Goal: Transaction & Acquisition: Purchase product/service

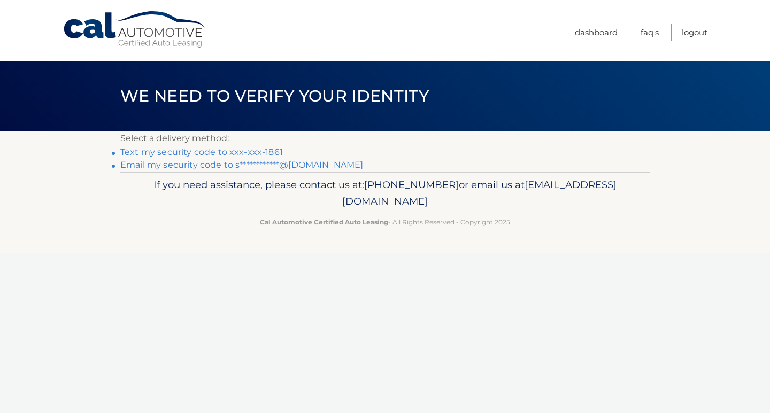
click at [245, 152] on link "Text my security code to xxx-xxx-1861" at bounding box center [201, 152] width 163 height 10
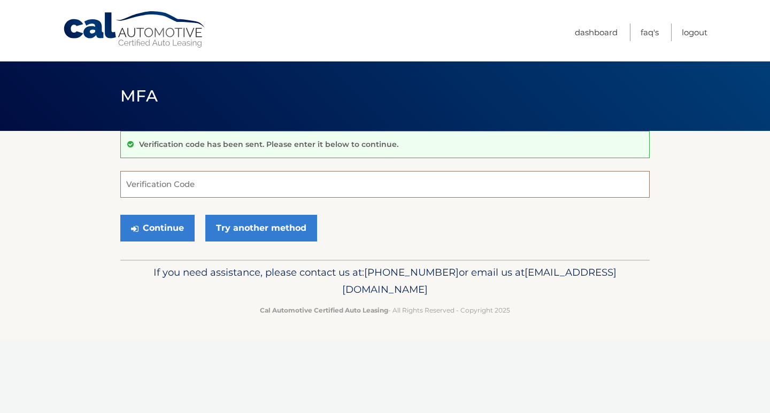
click at [182, 189] on input "Verification Code" at bounding box center [384, 184] width 529 height 27
type input "320649"
click at [120, 215] on button "Continue" at bounding box center [157, 228] width 74 height 27
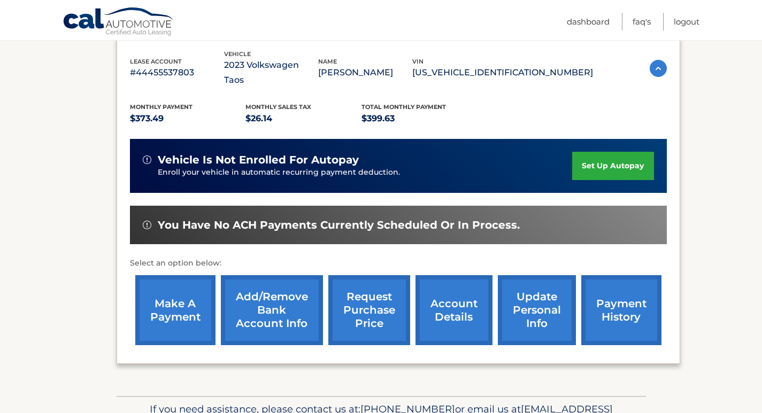
scroll to position [160, 0]
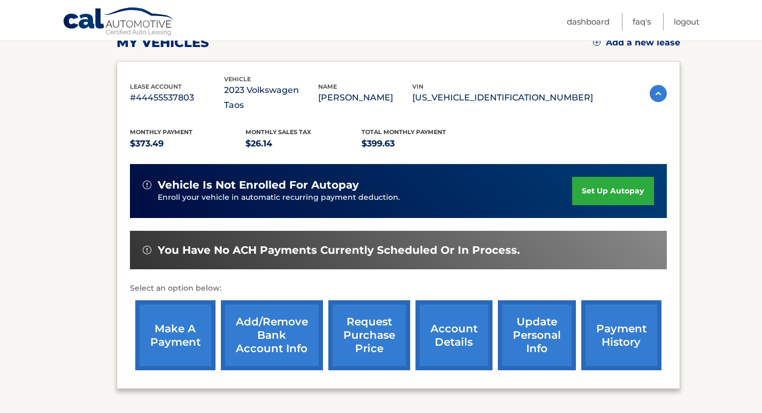
click at [617, 323] on link "payment history" at bounding box center [621, 336] width 80 height 70
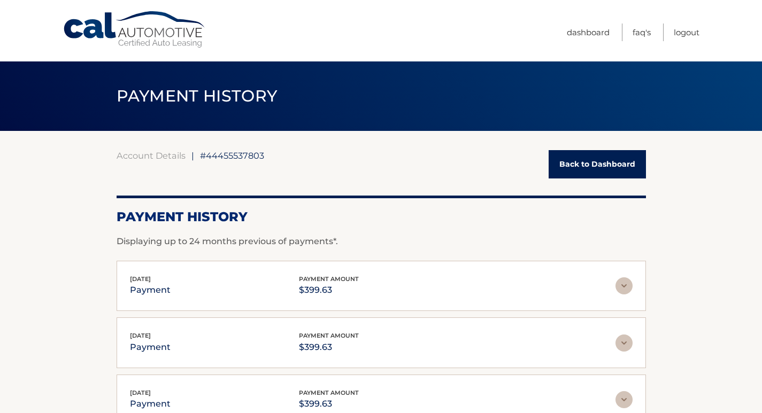
click at [597, 168] on link "Back to Dashboard" at bounding box center [597, 164] width 97 height 28
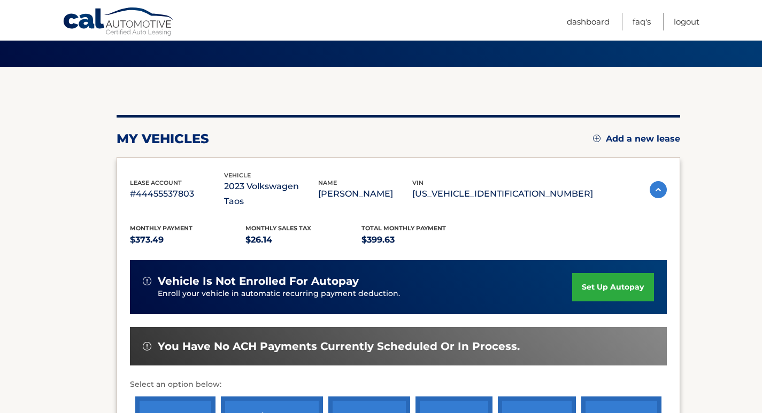
scroll to position [160, 0]
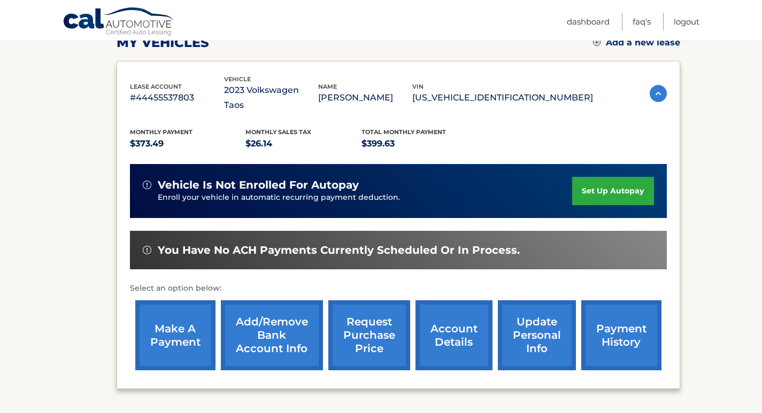
click at [181, 319] on link "make a payment" at bounding box center [175, 336] width 80 height 70
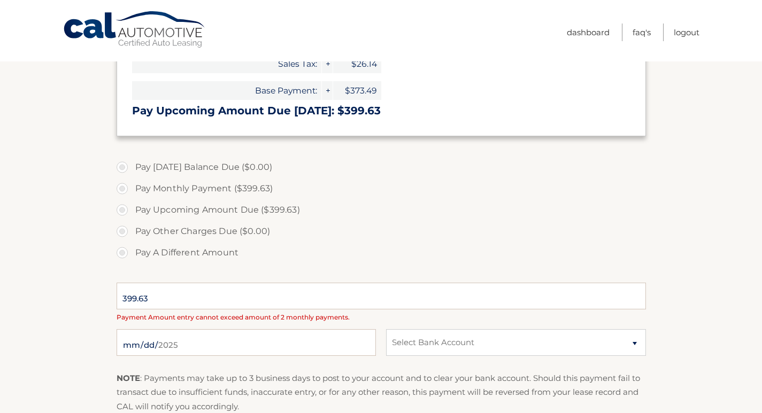
scroll to position [214, 0]
select select "ZGFkODhjYWYtNTZjOC00MGFlLWE3MzItMGZjY2NlMWI3Y2Zj"
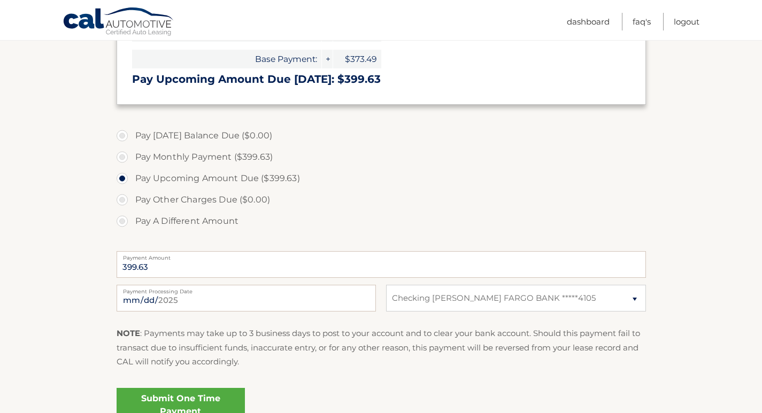
scroll to position [244, 0]
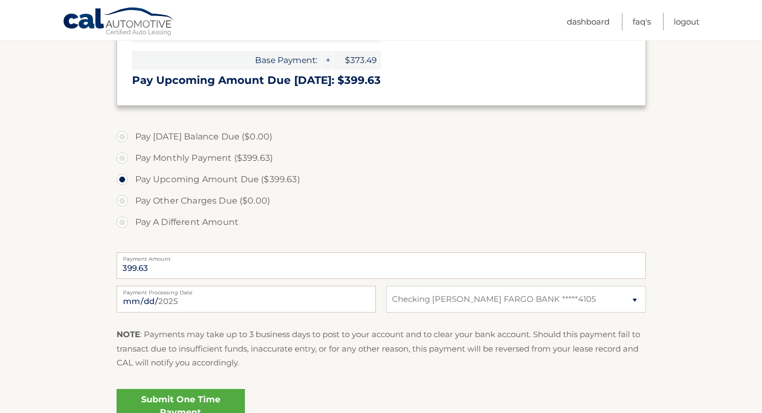
click at [120, 158] on label "Pay Monthly Payment ($399.63)" at bounding box center [381, 158] width 529 height 21
click at [121, 158] on input "Pay Monthly Payment ($399.63)" at bounding box center [126, 156] width 11 height 17
radio input "true"
click at [319, 187] on label "Pay Upcoming Amount Due ($399.63)" at bounding box center [381, 179] width 529 height 21
click at [132, 186] on input "Pay Upcoming Amount Due ($399.63)" at bounding box center [126, 177] width 11 height 17
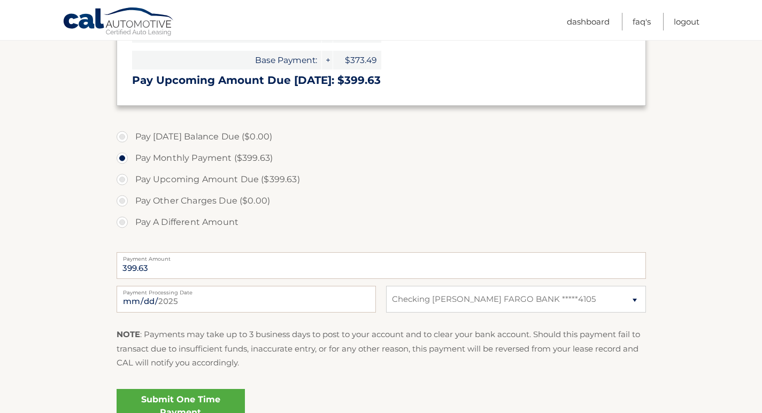
radio input "true"
click at [125, 157] on label "Pay Monthly Payment ($399.63)" at bounding box center [381, 158] width 529 height 21
click at [456, 164] on label "Pay Monthly Payment ($399.63)" at bounding box center [381, 158] width 529 height 21
click at [132, 164] on input "Pay Monthly Payment ($399.63)" at bounding box center [126, 156] width 11 height 17
radio input "true"
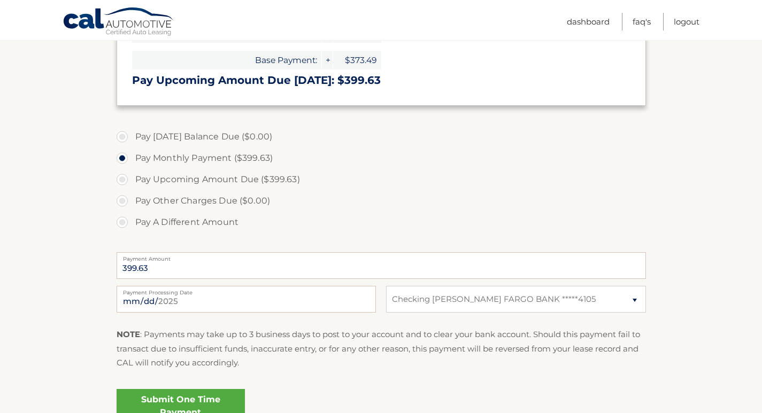
click at [513, 178] on label "Pay Upcoming Amount Due ($399.63)" at bounding box center [381, 179] width 529 height 21
click at [132, 178] on input "Pay Upcoming Amount Due ($399.63)" at bounding box center [126, 177] width 11 height 17
radio input "true"
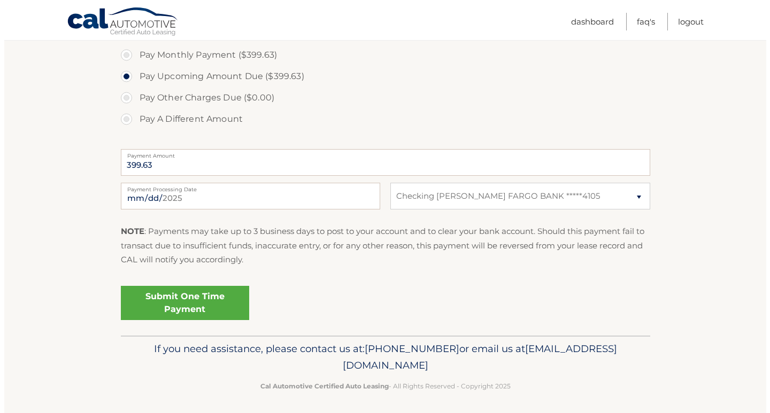
scroll to position [351, 0]
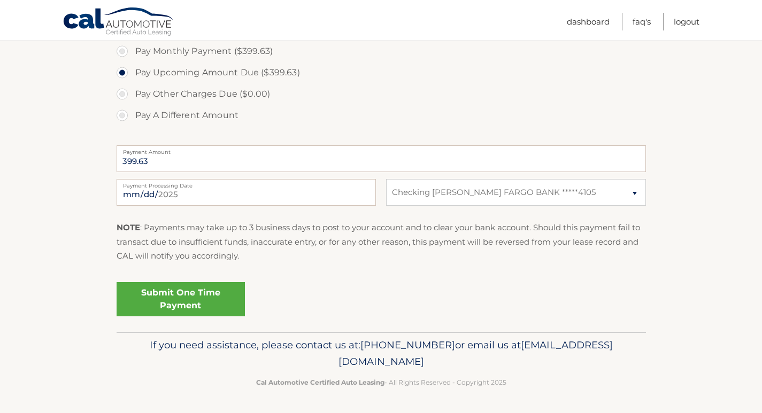
click at [162, 285] on link "Submit One Time Payment" at bounding box center [181, 299] width 128 height 34
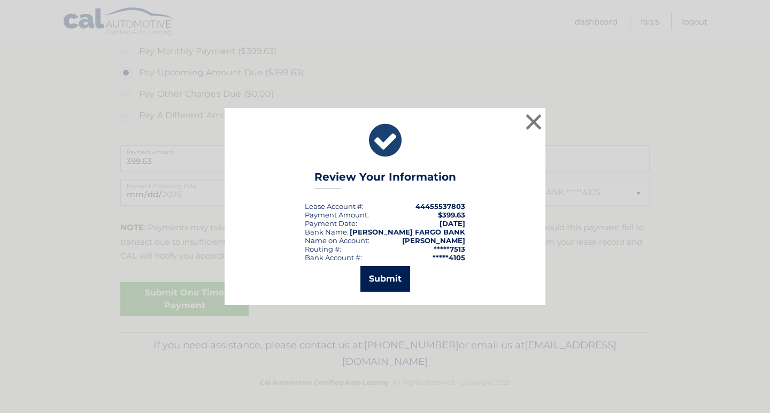
click at [383, 274] on button "Submit" at bounding box center [385, 279] width 50 height 26
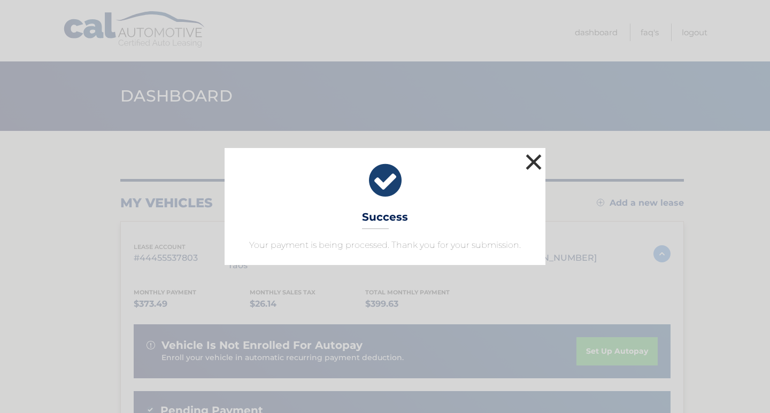
click at [527, 156] on button "×" at bounding box center [533, 161] width 21 height 21
